Goal: Task Accomplishment & Management: Use online tool/utility

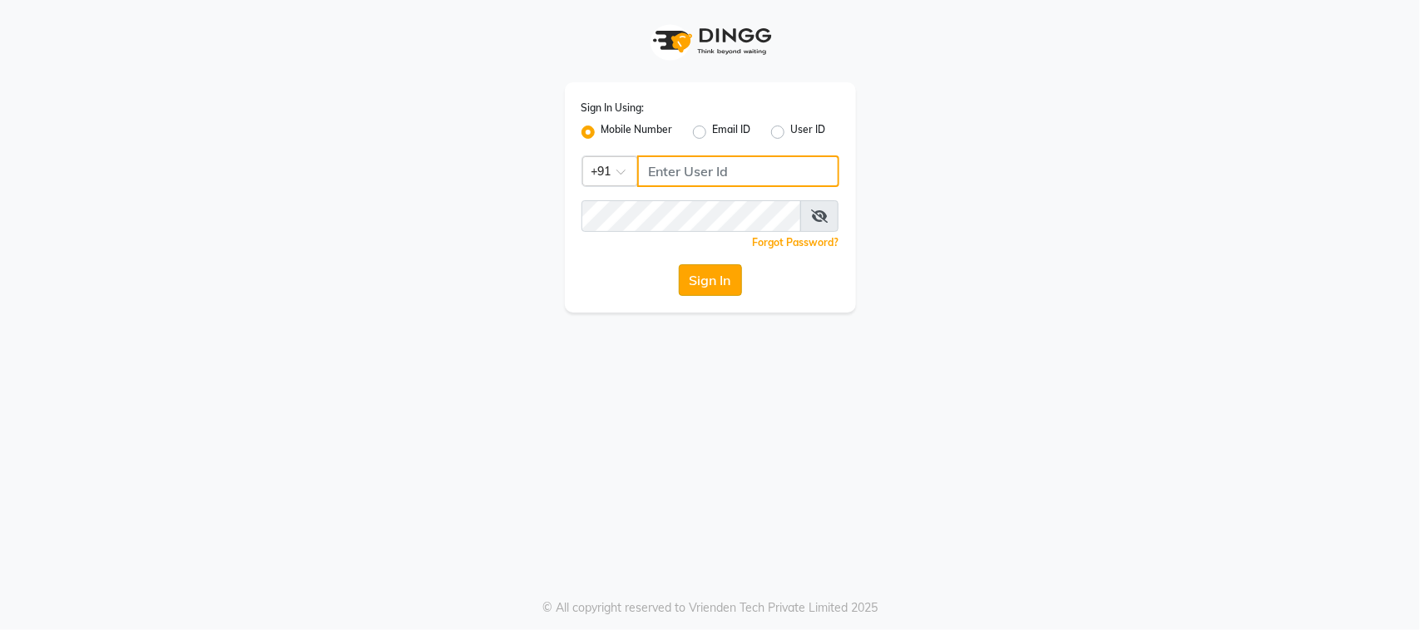
type input "7972130492"
click at [699, 288] on button "Sign In" at bounding box center [710, 280] width 63 height 32
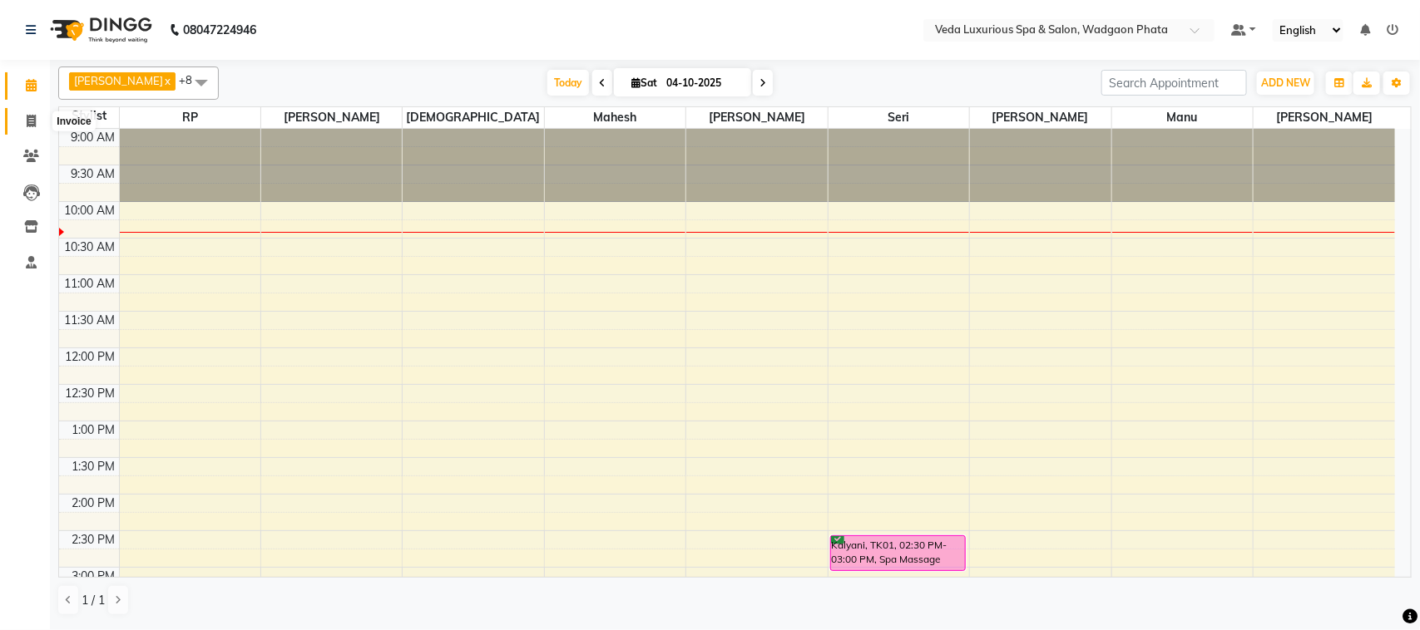
click at [27, 125] on icon at bounding box center [31, 121] width 9 height 12
select select "4666"
select select "service"
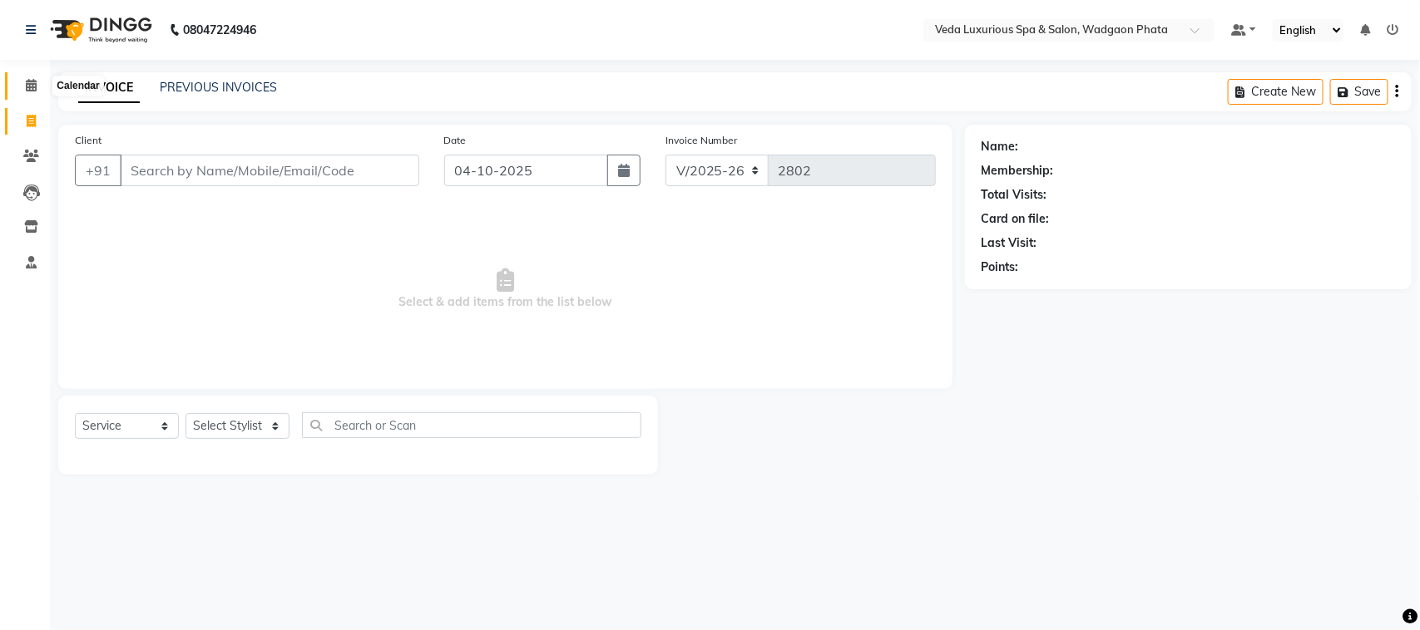
click at [32, 92] on span at bounding box center [31, 86] width 29 height 19
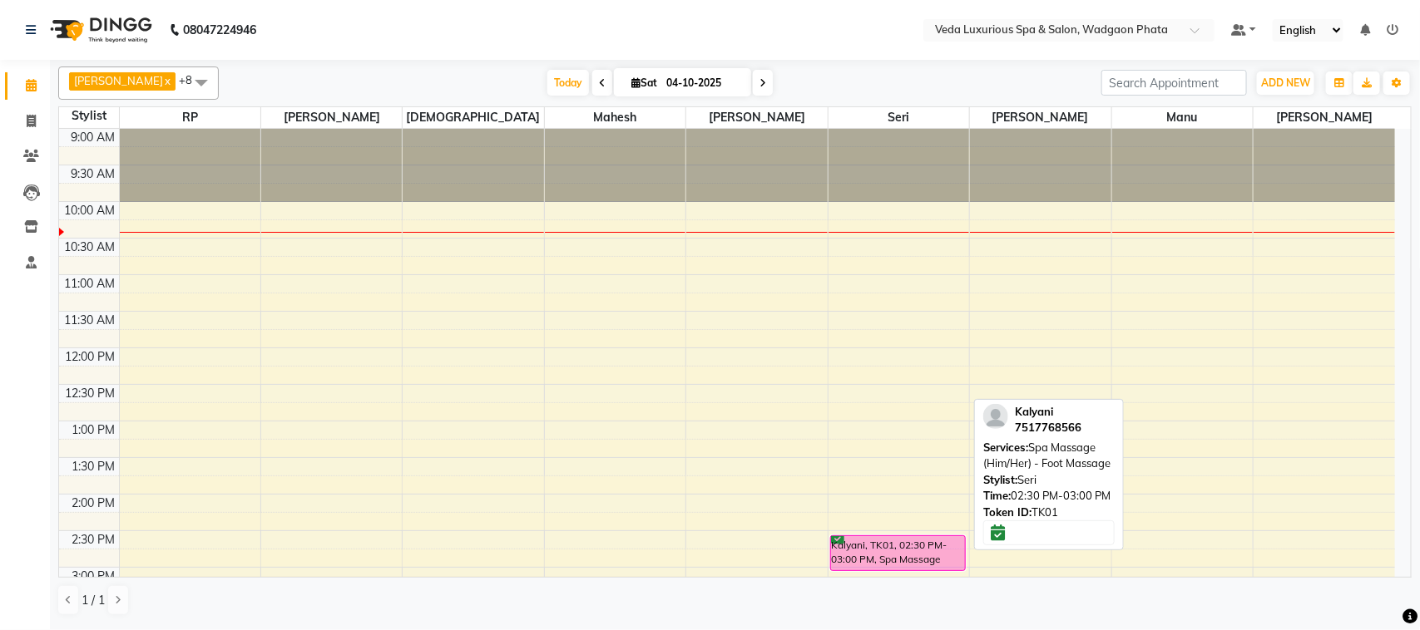
click at [854, 570] on div at bounding box center [898, 570] width 134 height 7
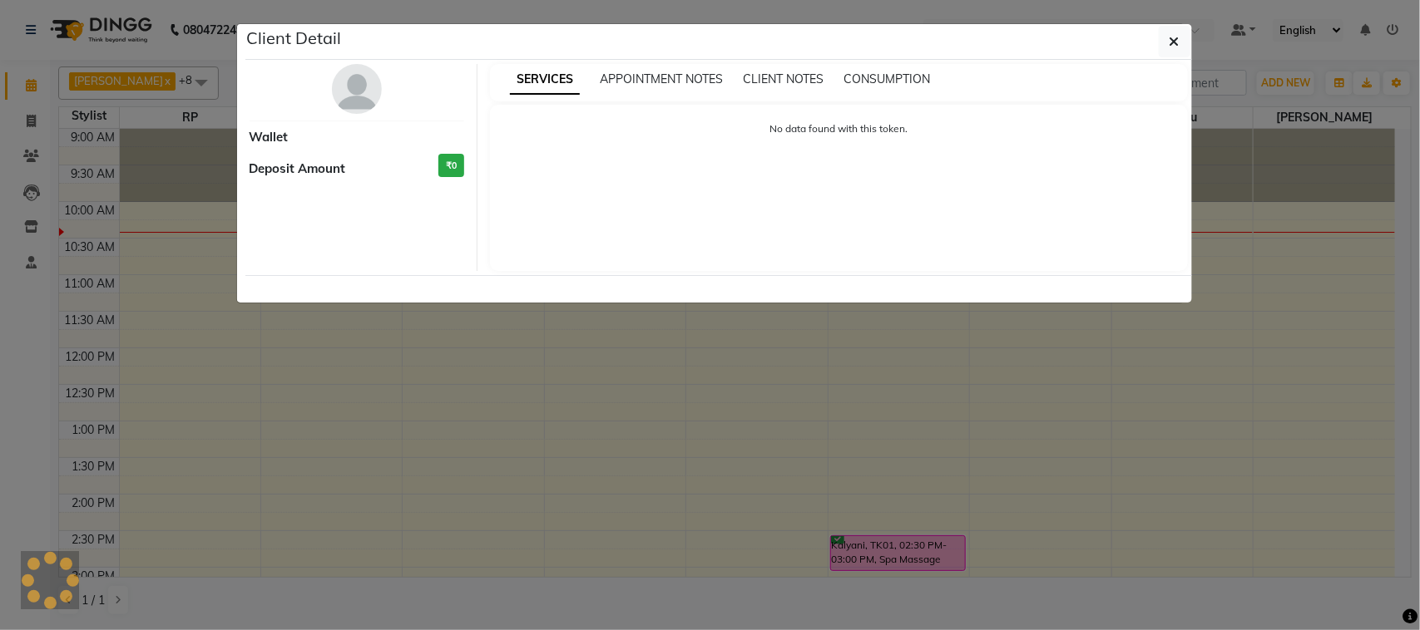
select select "6"
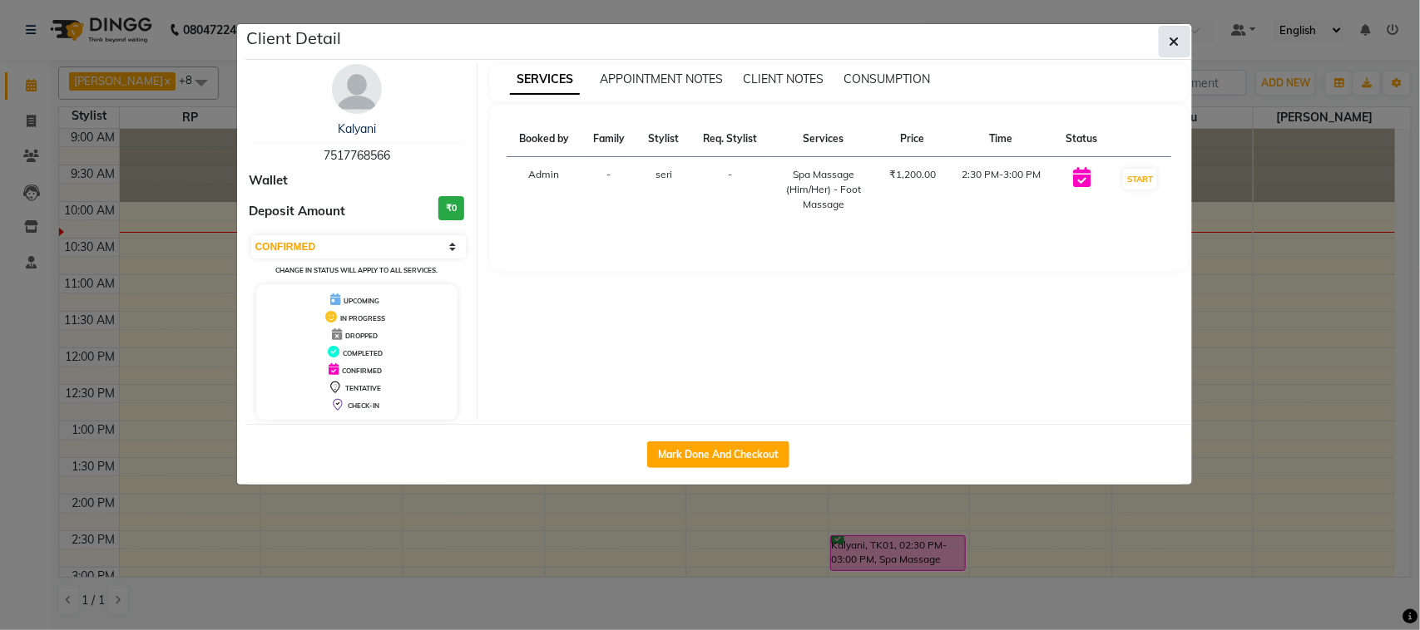
click at [1169, 40] on icon "button" at bounding box center [1174, 41] width 10 height 13
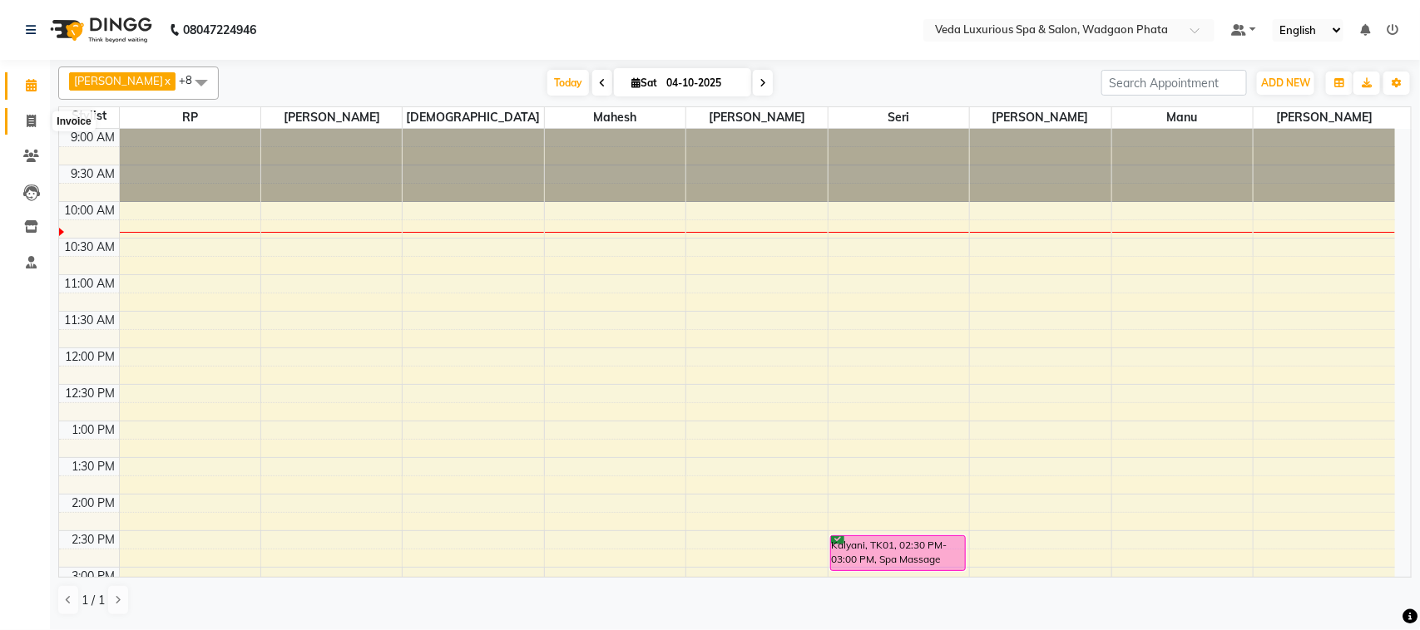
click at [22, 115] on span at bounding box center [31, 121] width 29 height 19
select select "service"
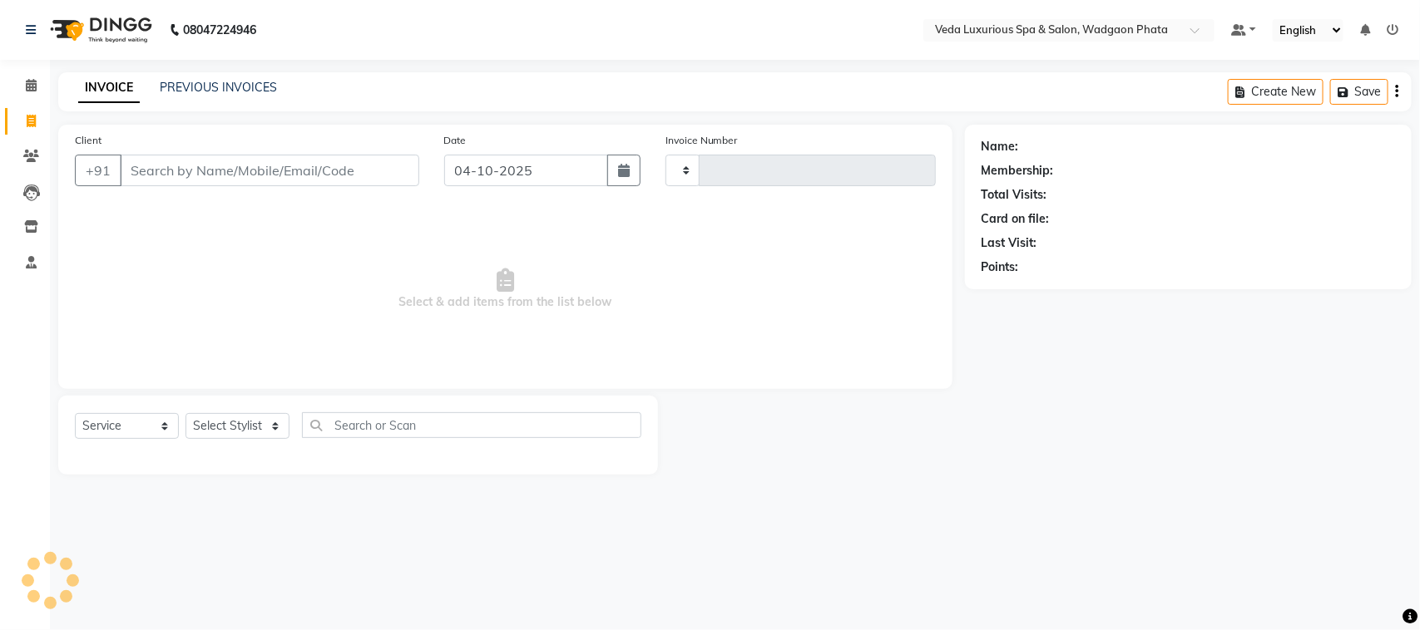
type input "2802"
select select "4666"
select select "service"
click at [237, 185] on input "Client" at bounding box center [269, 171] width 299 height 32
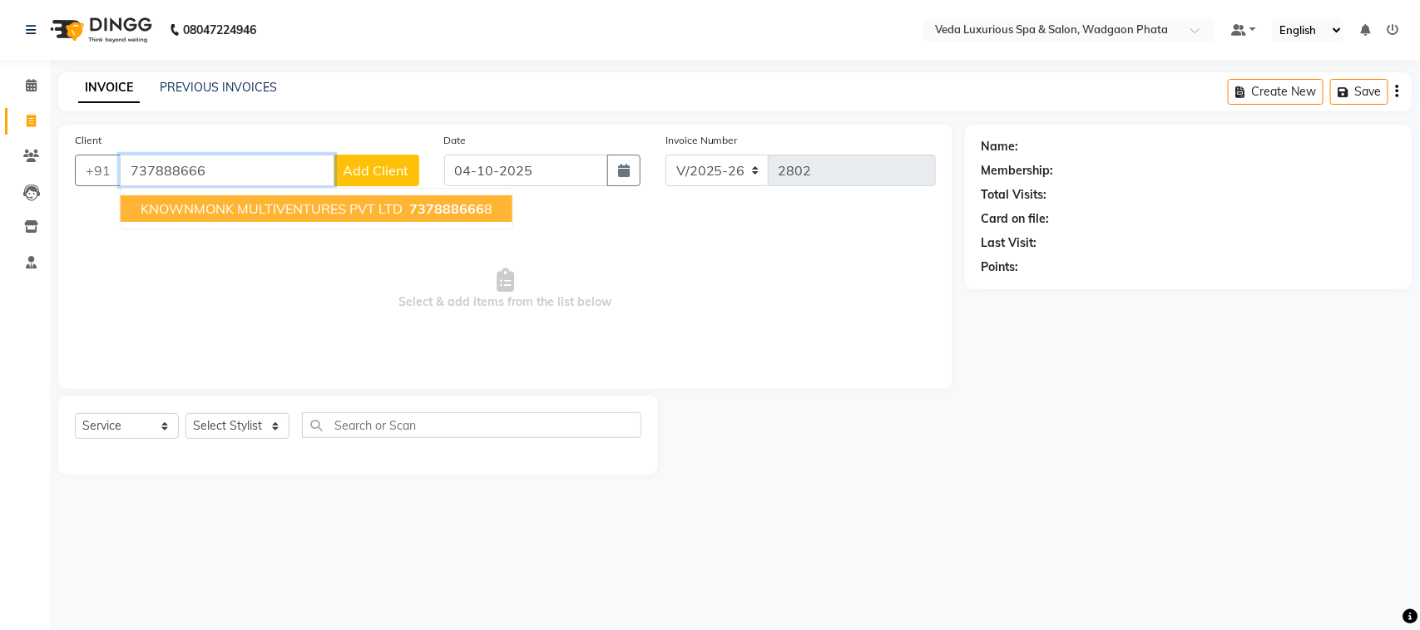
click at [326, 220] on button "KNOWNMONK MULTIVENTURES PVT LTD 737888666 8" at bounding box center [317, 208] width 392 height 27
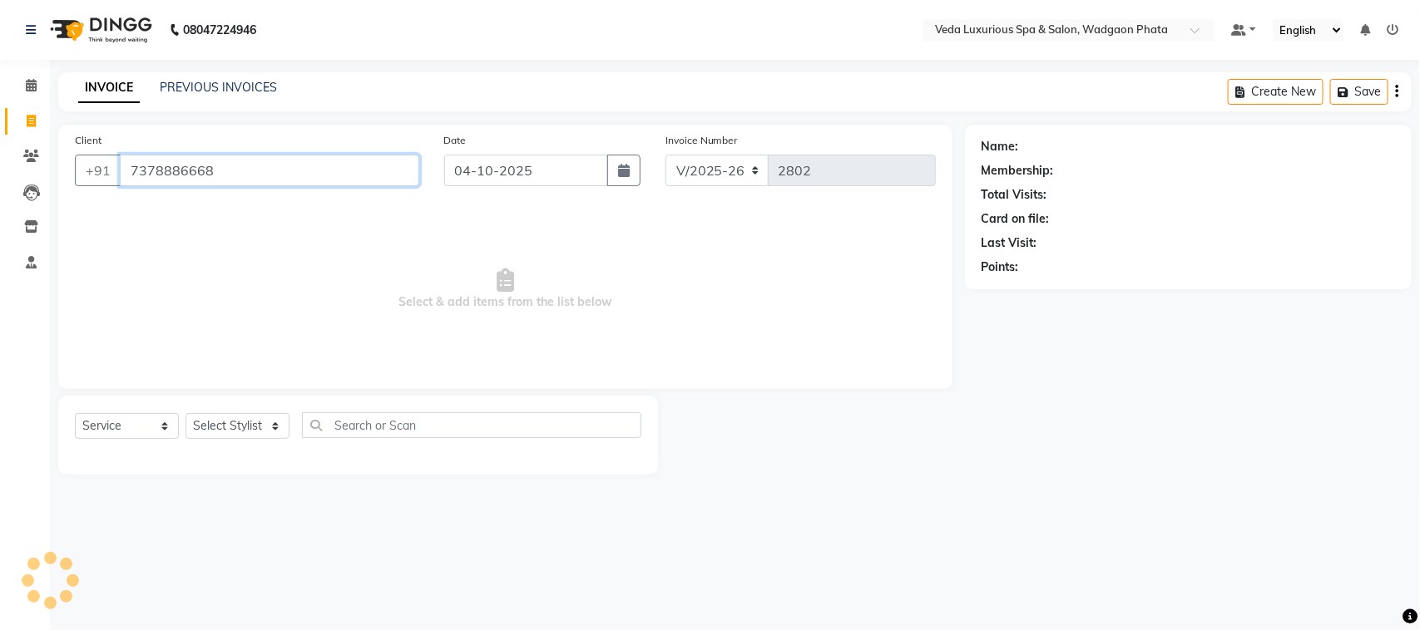
type input "7378886668"
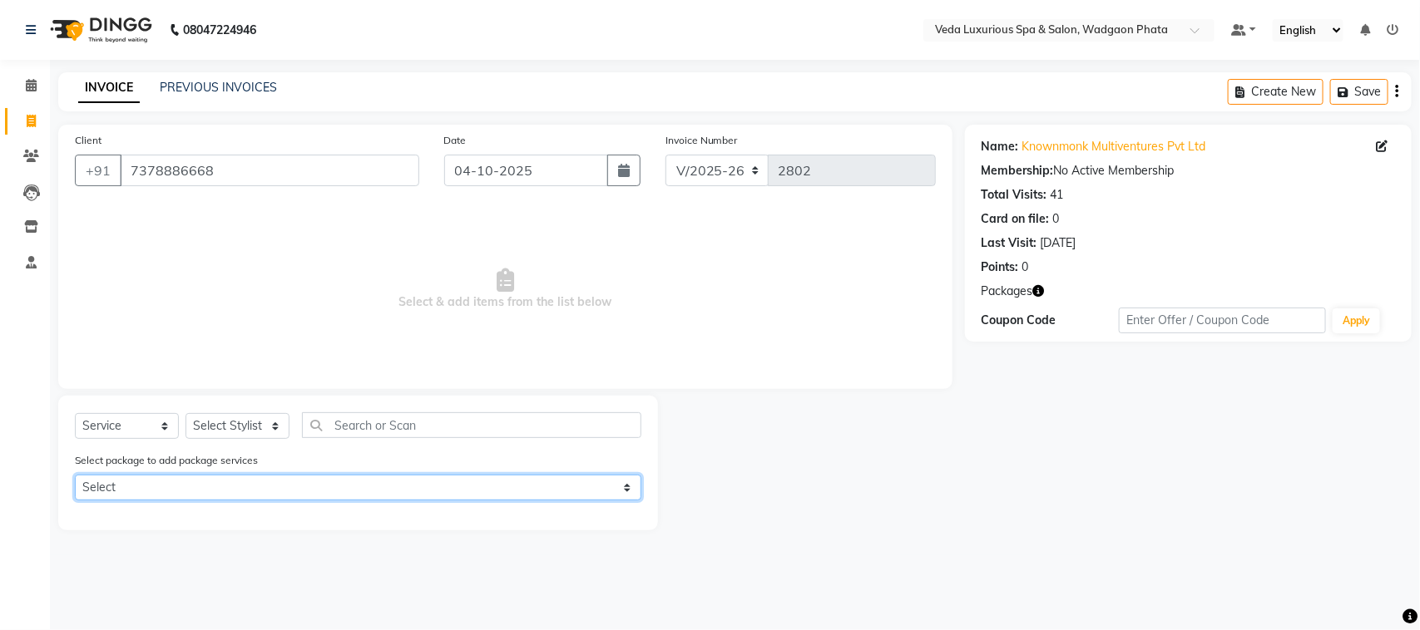
click at [362, 497] on select "Select 48 BODY SPA (43*60min)(5*90min)" at bounding box center [358, 488] width 566 height 26
select select "1: Object"
click at [75, 475] on select "Select 48 BODY SPA (43*60min)(5*90min)" at bounding box center [358, 488] width 566 height 26
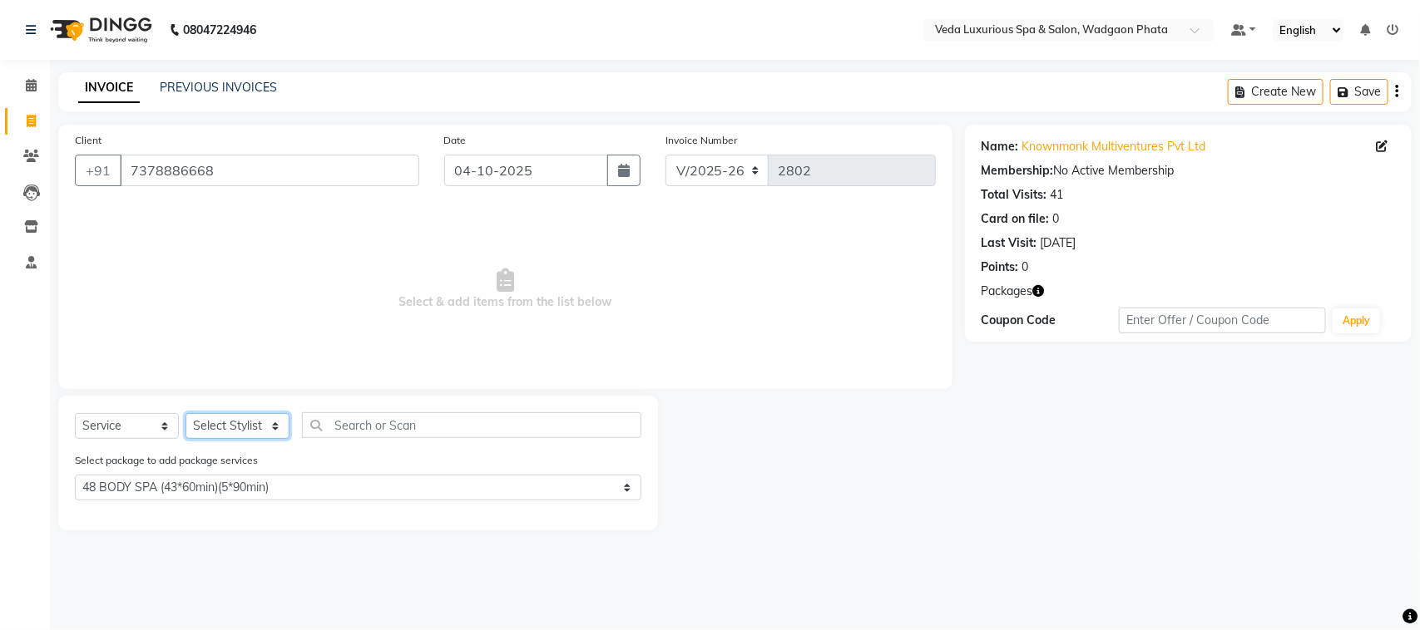
click at [256, 422] on select "Select Stylist Anjali Ankur GOLU Khushi kim lily Mahesh manu MOYA Natasha Nilam…" at bounding box center [237, 426] width 104 height 26
select select "28495"
click at [185, 413] on select "Select Stylist Anjali Ankur GOLU Khushi kim lily Mahesh manu MOYA Natasha Nilam…" at bounding box center [237, 426] width 104 height 26
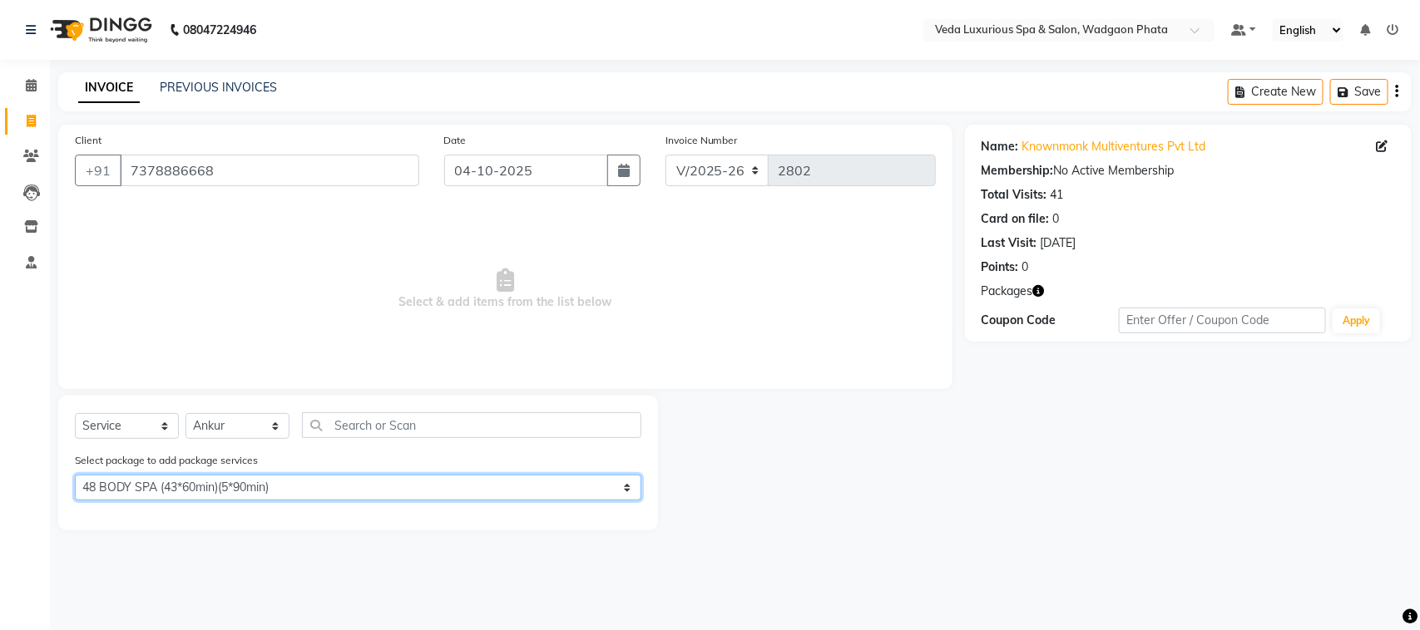
click at [512, 499] on select "Select 48 BODY SPA (43*60min)(5*90min)" at bounding box center [358, 488] width 566 height 26
click at [75, 475] on select "Select 48 BODY SPA (43*60min)(5*90min)" at bounding box center [358, 488] width 566 height 26
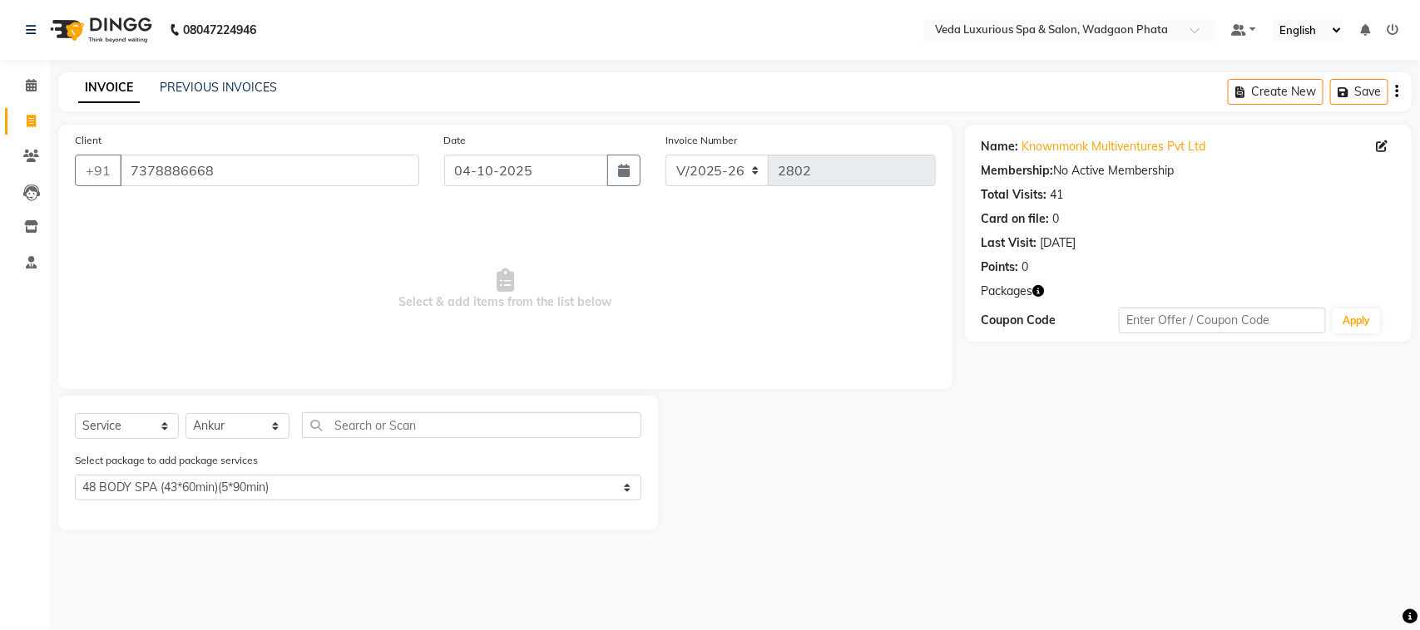
click at [449, 454] on div "Select package to add package services Select 48 BODY SPA (43*60min)(5*90min)" at bounding box center [357, 480] width 591 height 56
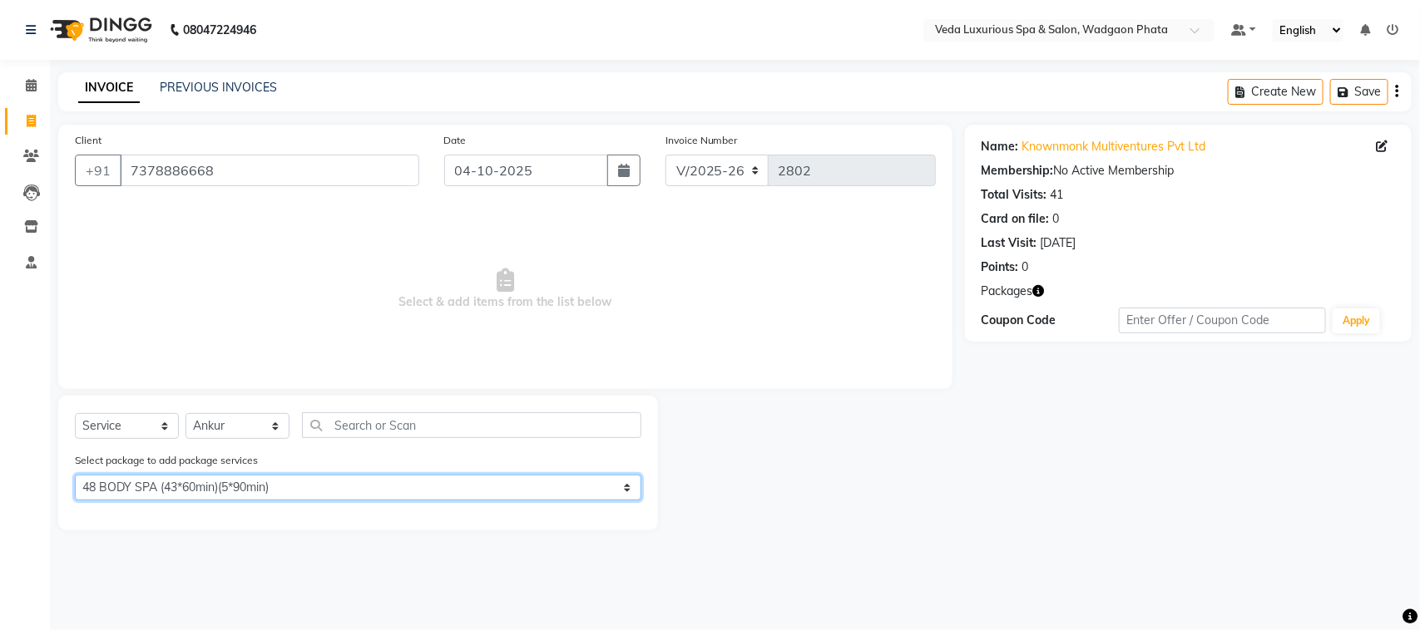
click at [447, 476] on select "Select 48 BODY SPA (43*60min)(5*90min)" at bounding box center [358, 488] width 566 height 26
click at [75, 475] on select "Select 48 BODY SPA (43*60min)(5*90min)" at bounding box center [358, 488] width 566 height 26
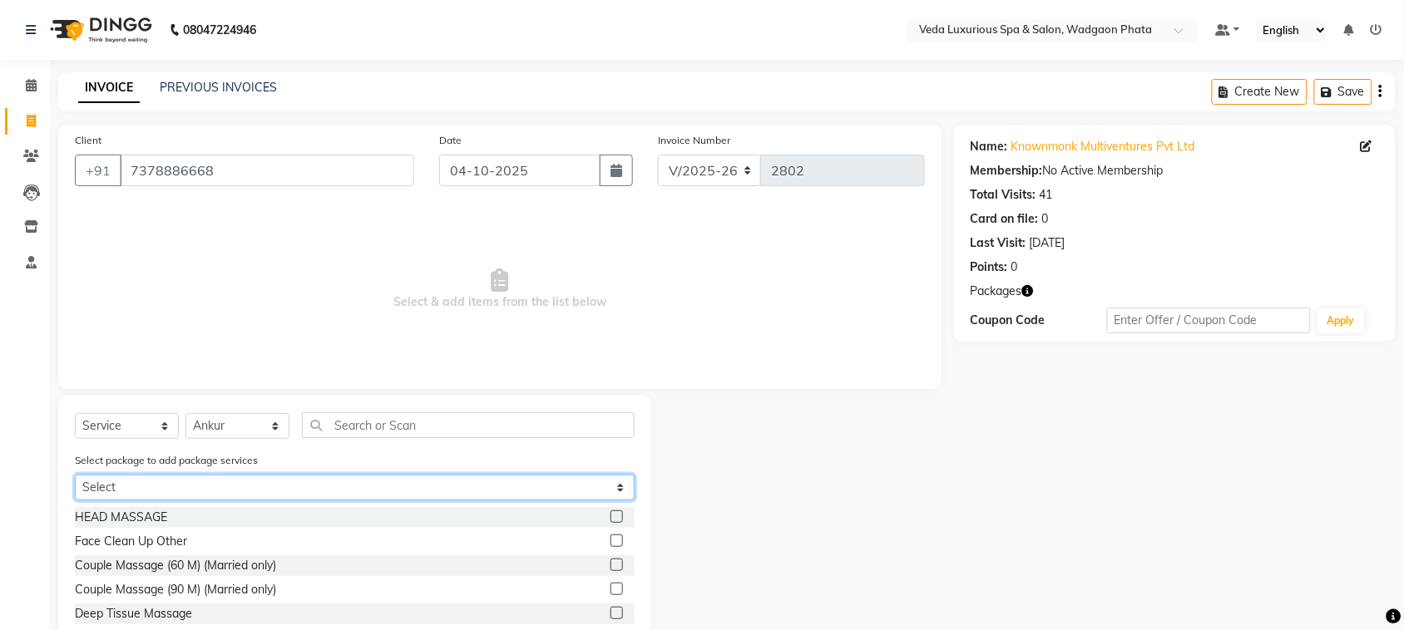
click at [414, 477] on select "Select 48 BODY SPA (43*60min)(5*90min)" at bounding box center [355, 488] width 560 height 26
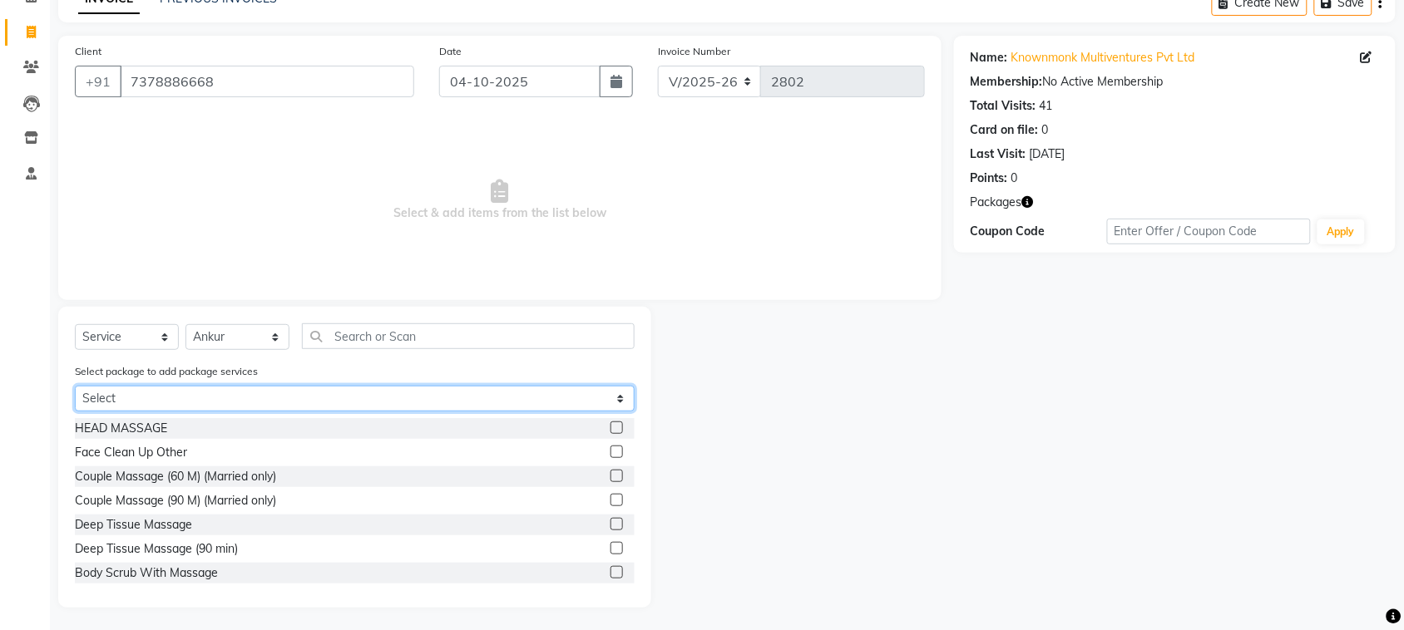
click at [539, 393] on select "Select 48 BODY SPA (43*60min)(5*90min)" at bounding box center [355, 399] width 560 height 26
select select "1: Object"
click at [75, 412] on select "Select 48 BODY SPA (43*60min)(5*90min)" at bounding box center [355, 399] width 560 height 26
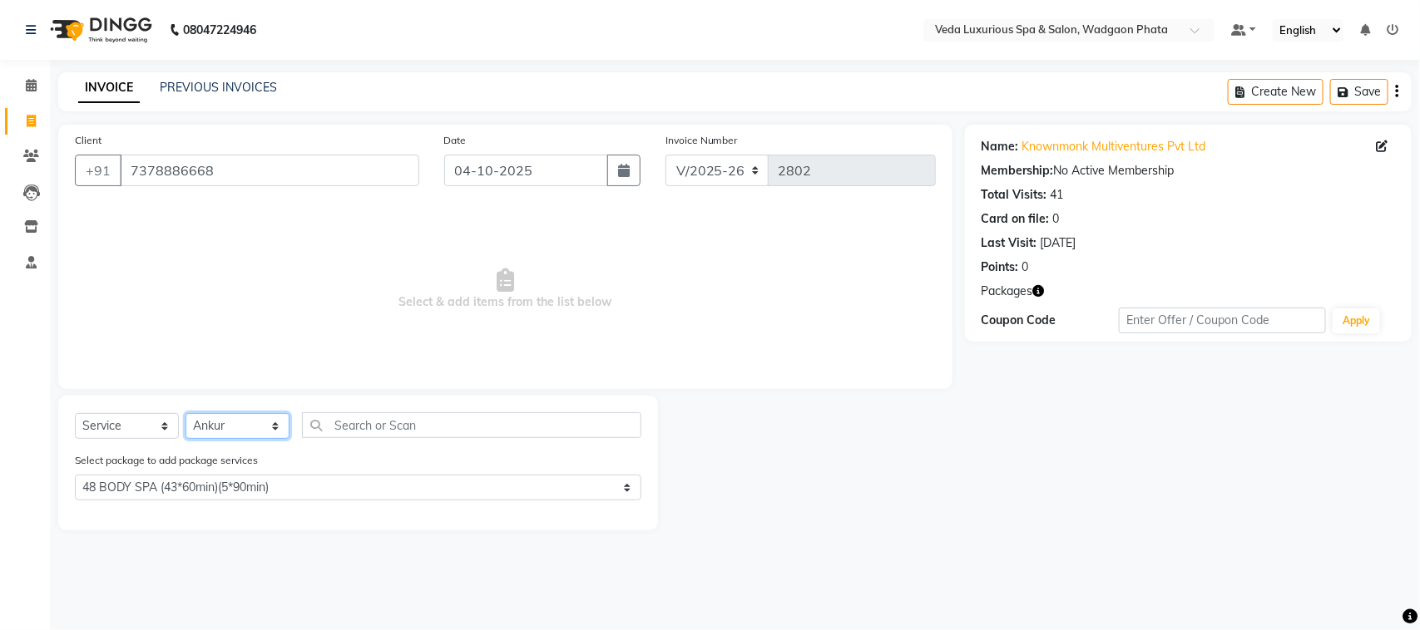
click at [251, 420] on select "Select Stylist Anjali Ankur GOLU Khushi kim lily Mahesh manu MOYA Natasha Nilam…" at bounding box center [237, 426] width 104 height 26
click at [314, 366] on span "Select & add items from the list below" at bounding box center [505, 289] width 861 height 166
click at [247, 159] on input "7378886668" at bounding box center [269, 171] width 299 height 32
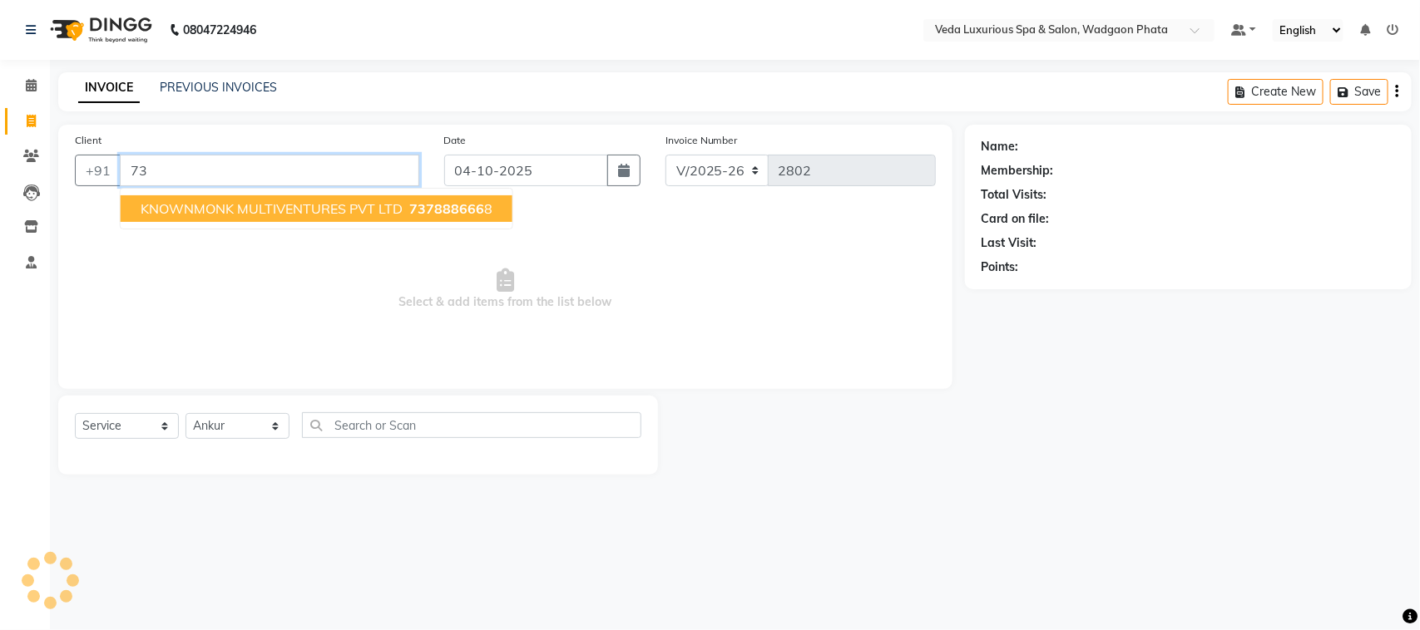
type input "7"
